Goal: Information Seeking & Learning: Find specific fact

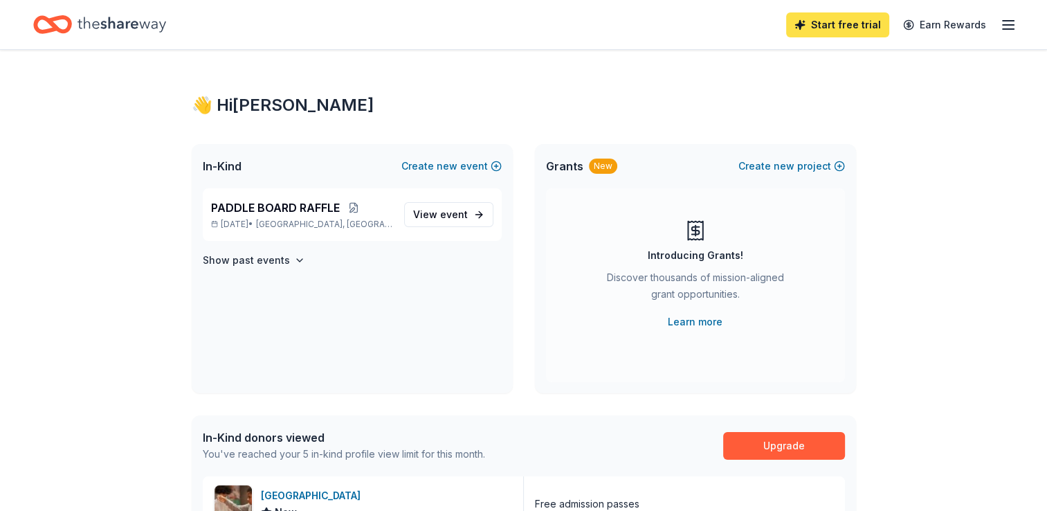
click at [828, 28] on link "Start free trial" at bounding box center [837, 24] width 103 height 25
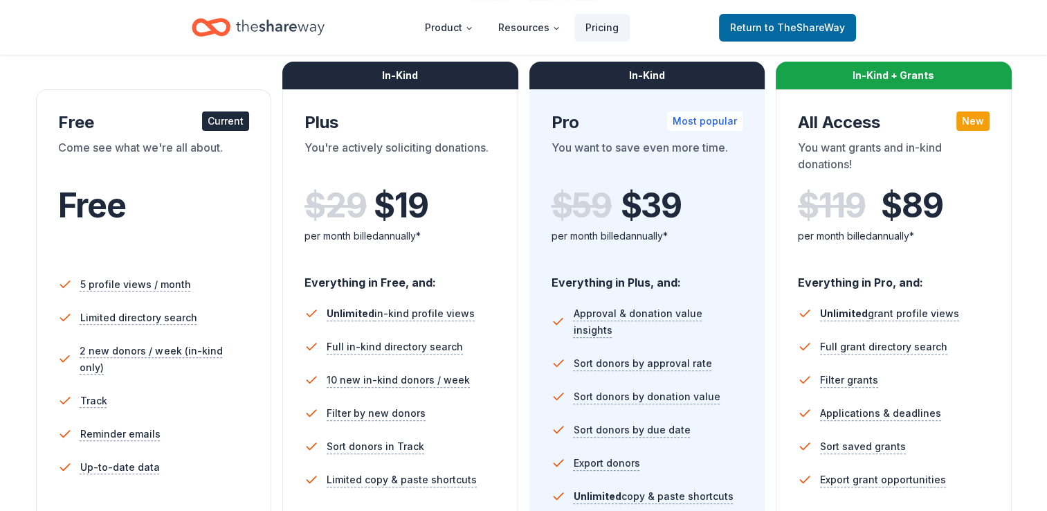
scroll to position [207, 0]
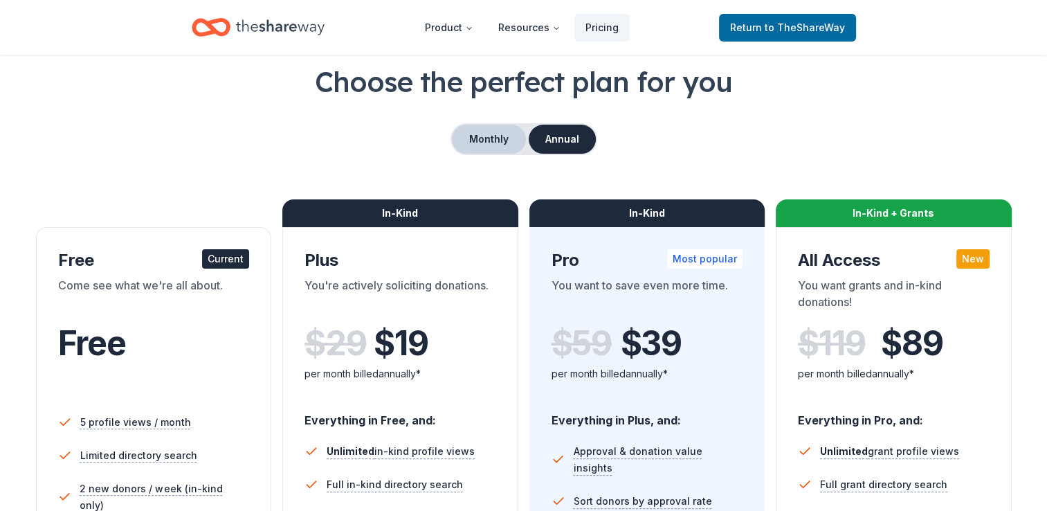
click at [473, 139] on button "Monthly" at bounding box center [489, 139] width 74 height 29
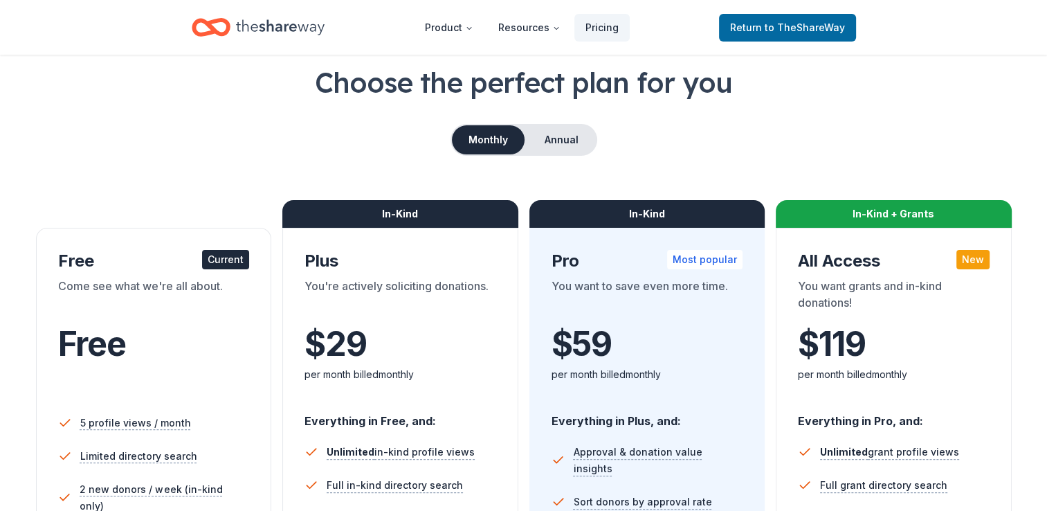
scroll to position [69, 0]
click at [563, 138] on button "Annual" at bounding box center [561, 139] width 69 height 29
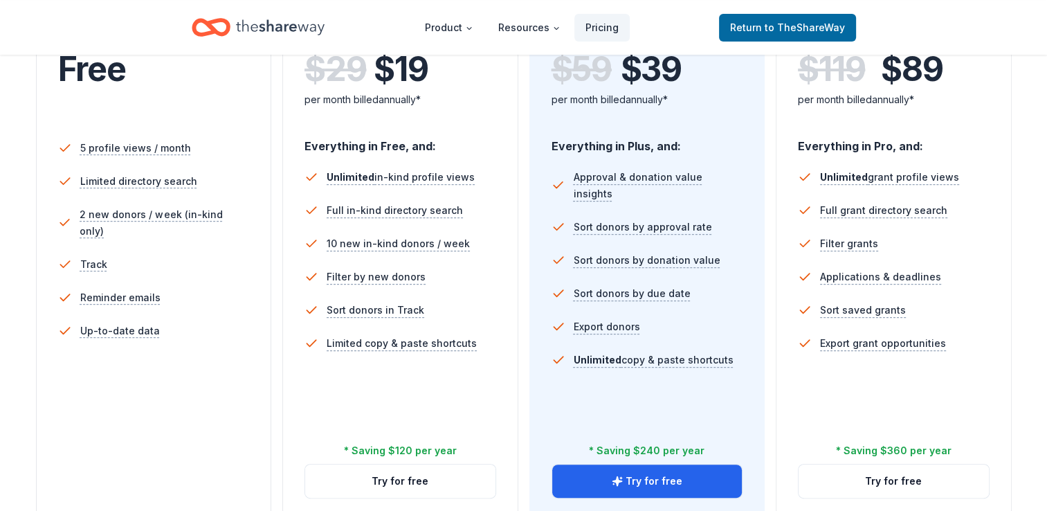
scroll to position [345, 0]
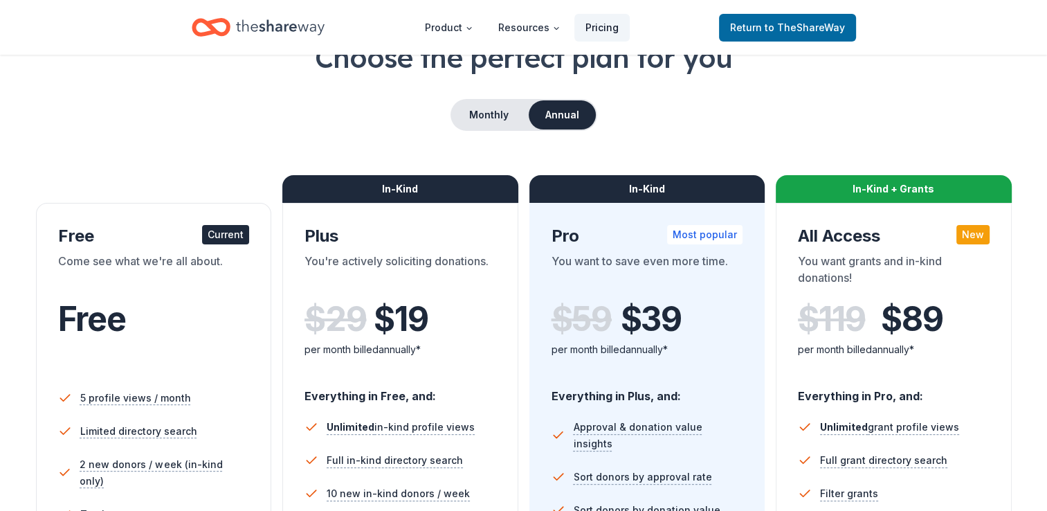
click at [595, 29] on link "Pricing" at bounding box center [601, 28] width 55 height 28
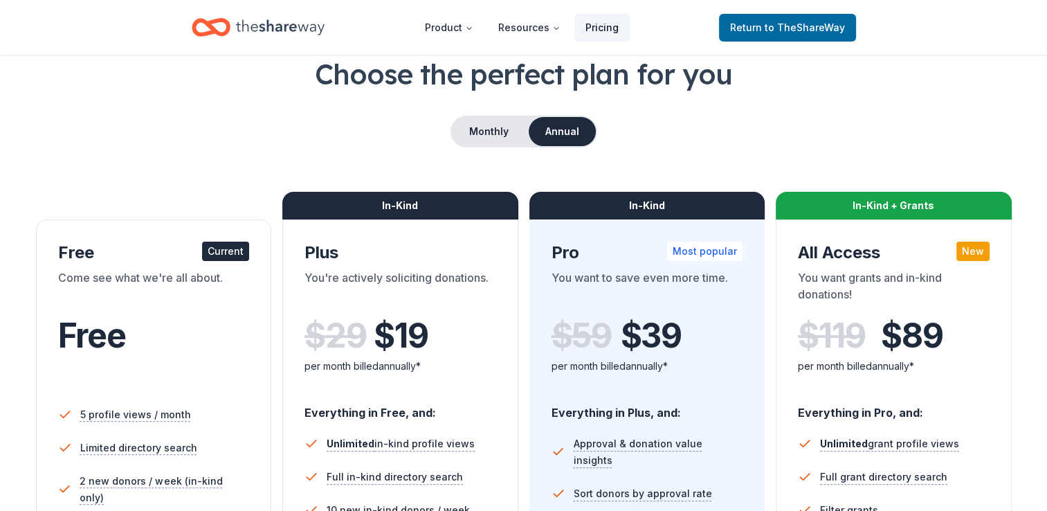
scroll to position [77, 0]
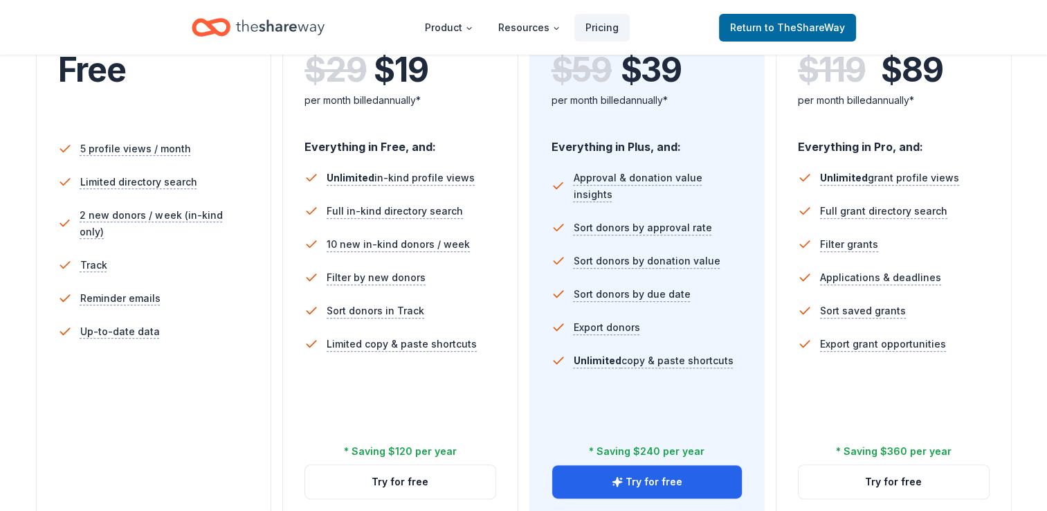
scroll to position [344, 0]
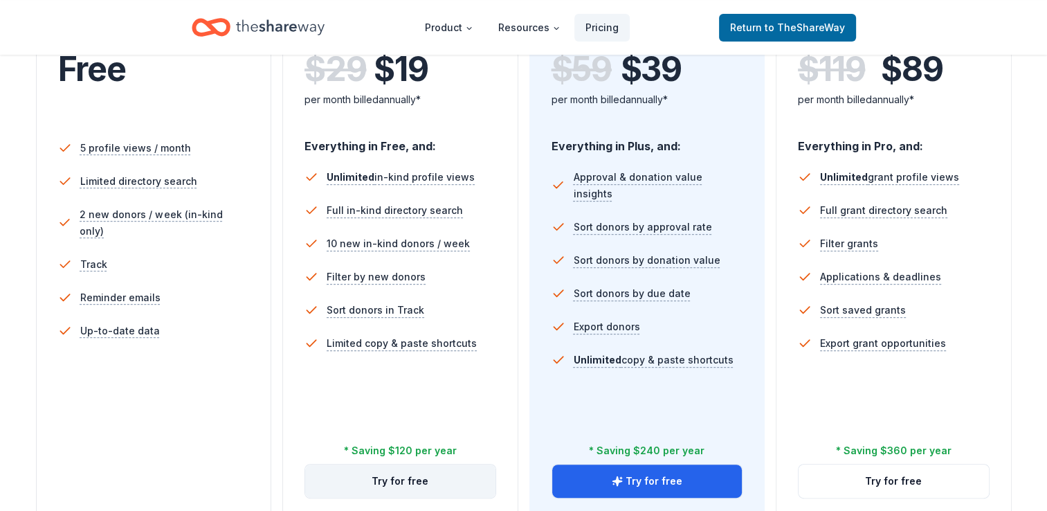
click at [401, 486] on button "Try for free" at bounding box center [400, 480] width 190 height 33
click at [401, 477] on button "Try for free" at bounding box center [400, 480] width 190 height 33
click at [402, 461] on div "In-Kind Plus You're actively soliciting donations. $ 29 $ 19 per month billed a…" at bounding box center [400, 236] width 236 height 567
click at [397, 479] on button "Try for free" at bounding box center [400, 480] width 190 height 33
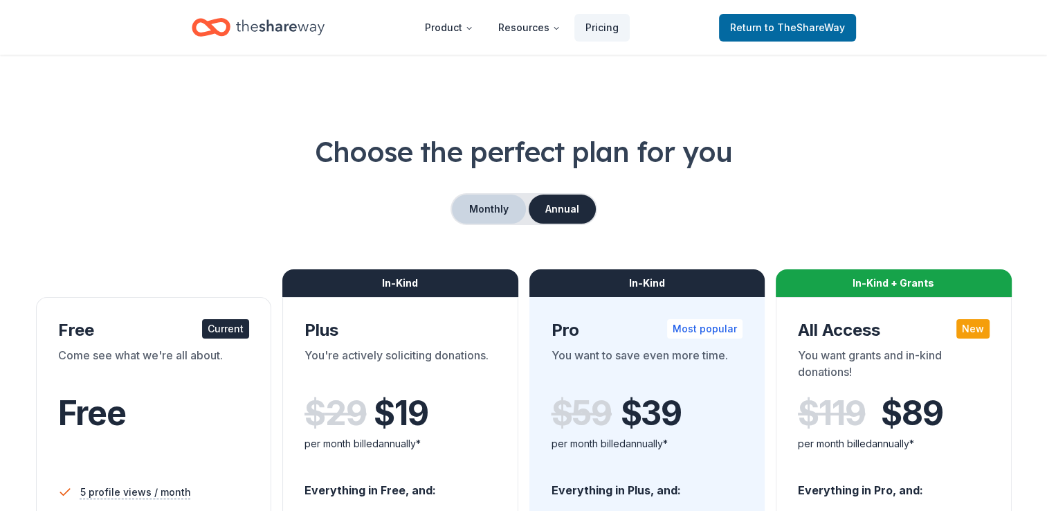
click at [488, 206] on button "Monthly" at bounding box center [489, 208] width 74 height 29
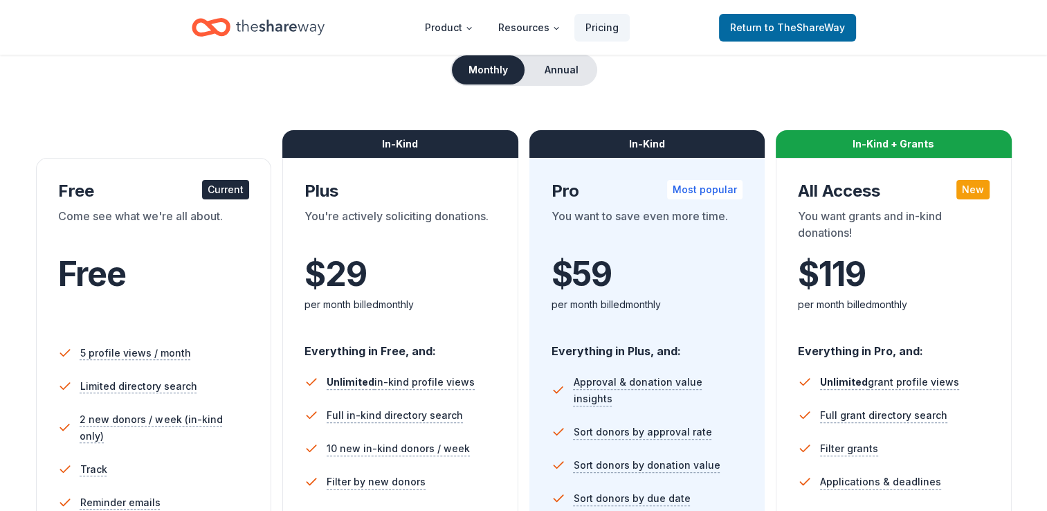
scroll to position [138, 0]
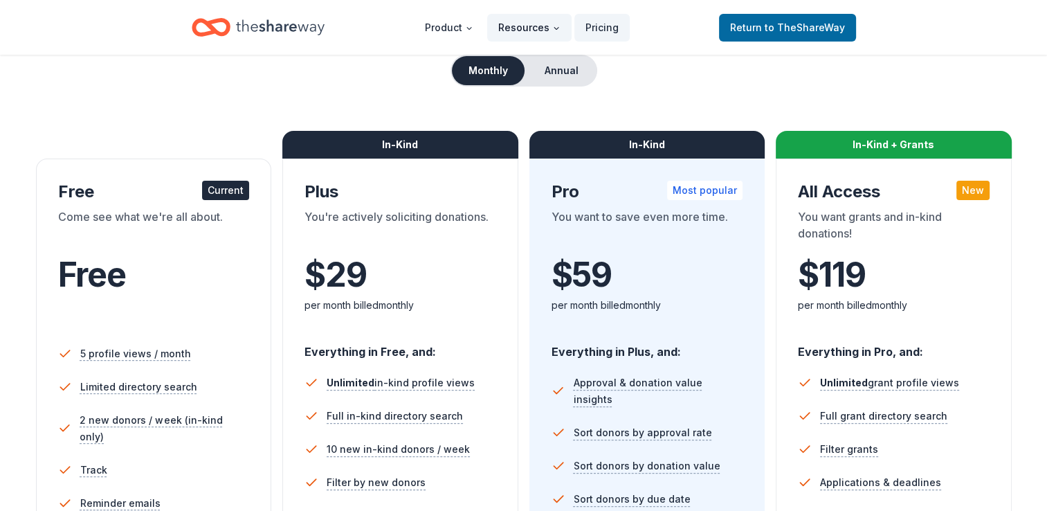
click at [520, 26] on button "Resources" at bounding box center [529, 28] width 84 height 28
click at [520, 24] on button "Resources" at bounding box center [529, 28] width 84 height 28
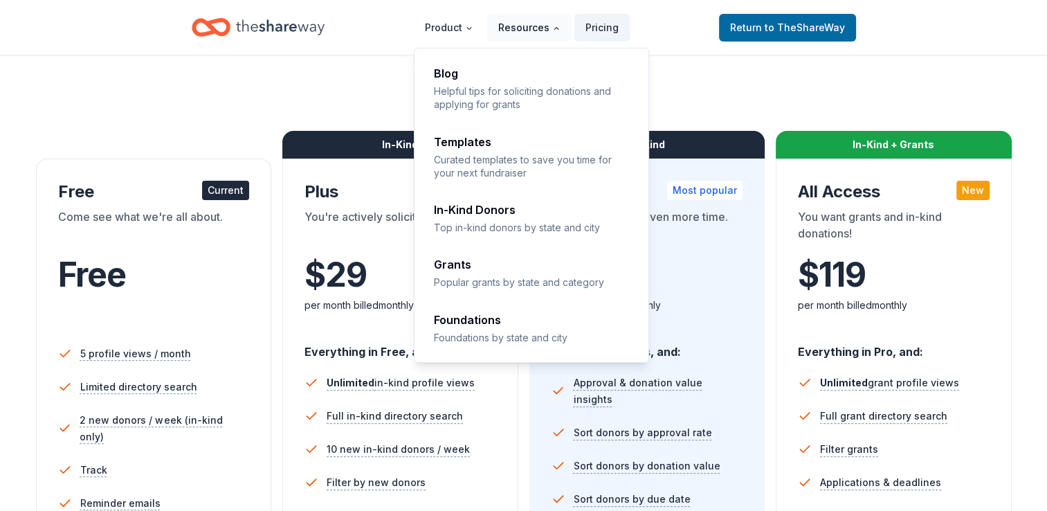
click at [520, 24] on button "Resources" at bounding box center [529, 28] width 84 height 28
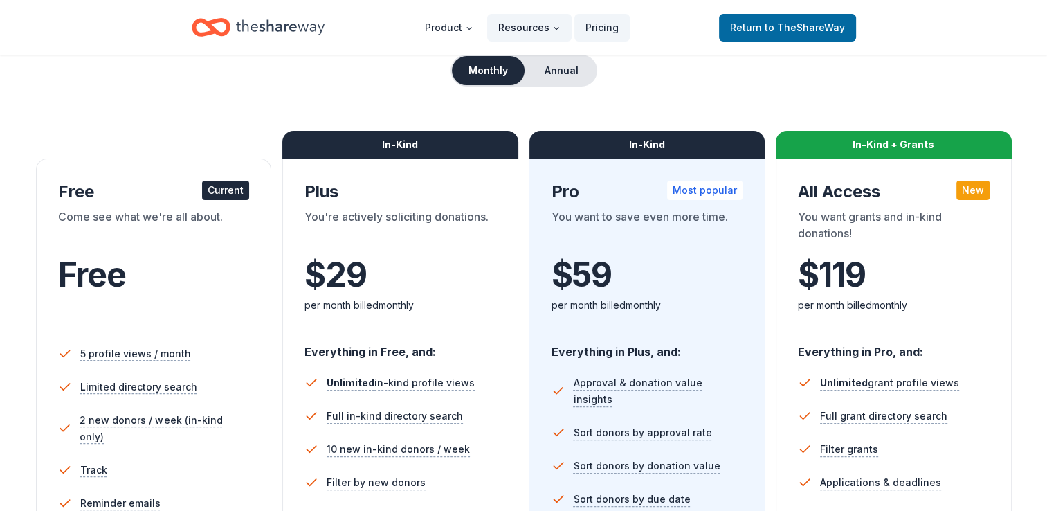
click at [520, 24] on button "Resources" at bounding box center [529, 28] width 84 height 28
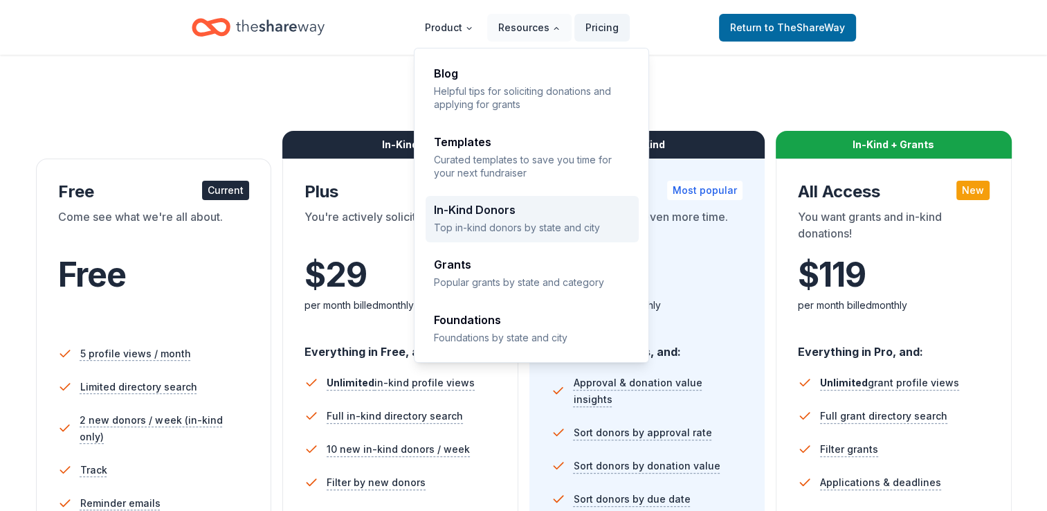
click at [498, 222] on p "Top in-kind donors by state and city" at bounding box center [532, 227] width 197 height 13
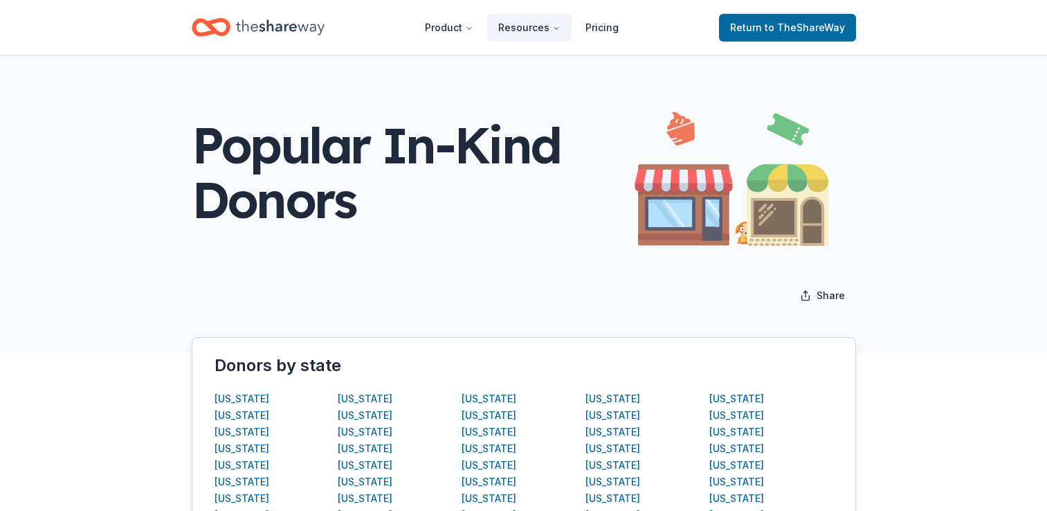
scroll to position [207, 0]
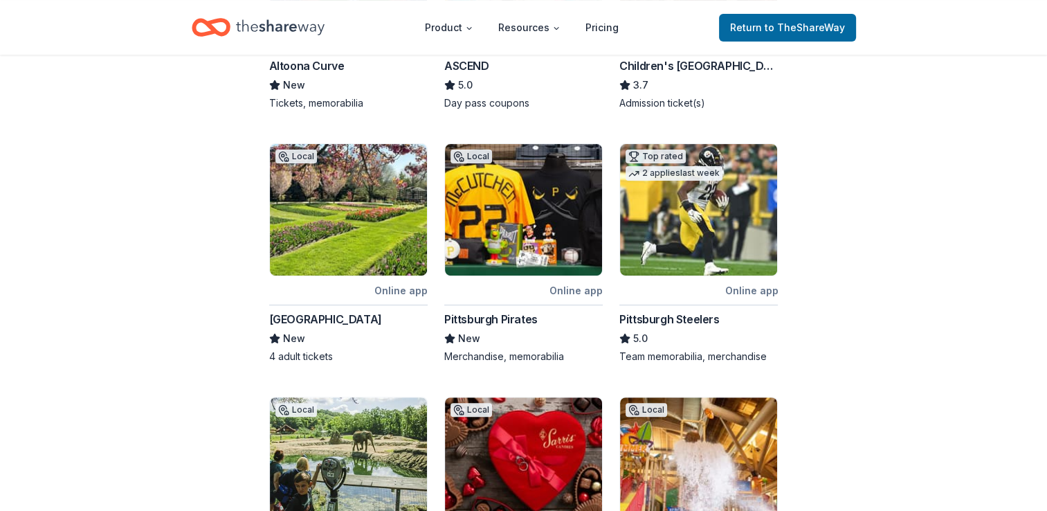
scroll to position [414, 0]
